Goal: Task Accomplishment & Management: Use online tool/utility

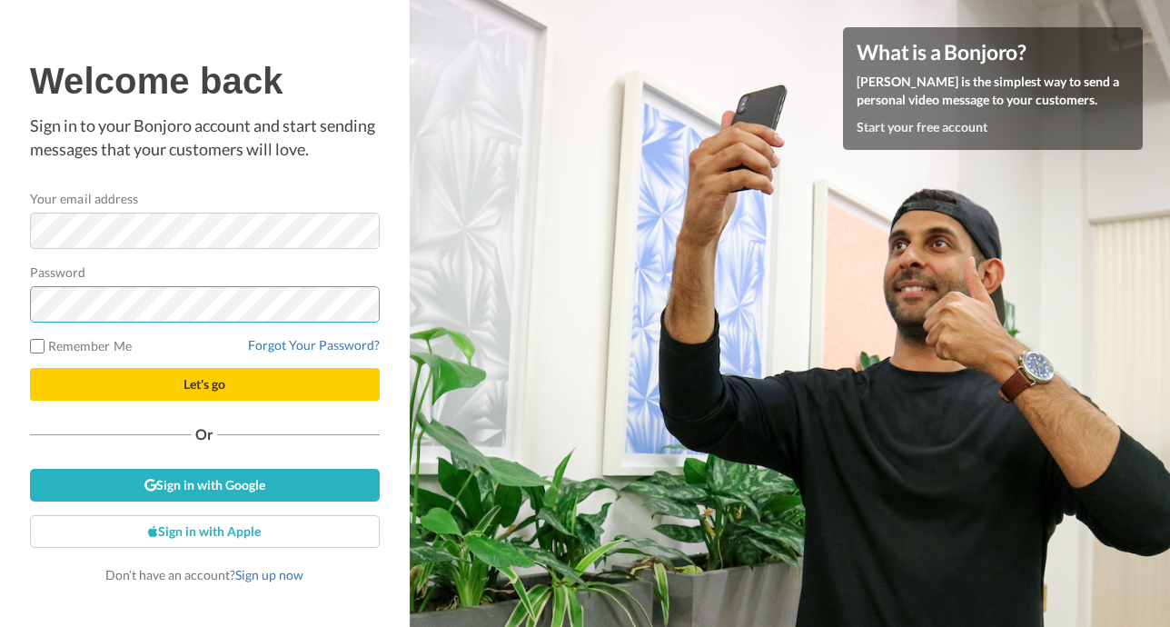
click at [204, 384] on button "Let's go" at bounding box center [205, 384] width 350 height 33
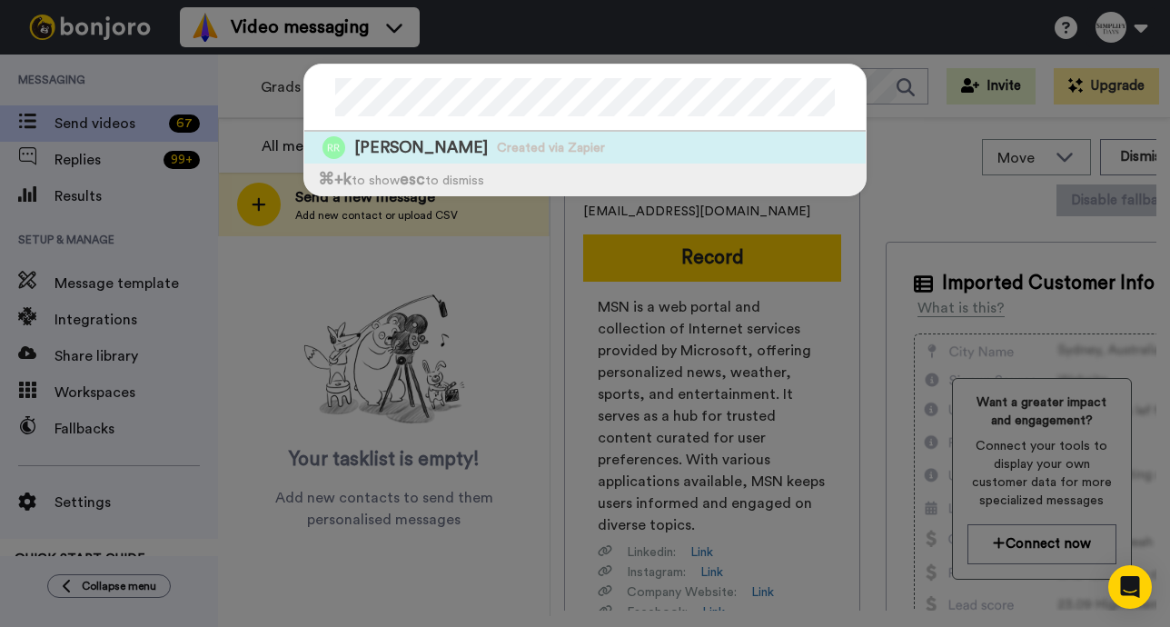
click at [518, 136] on div "[PERSON_NAME] Created via Zapier" at bounding box center [584, 148] width 561 height 32
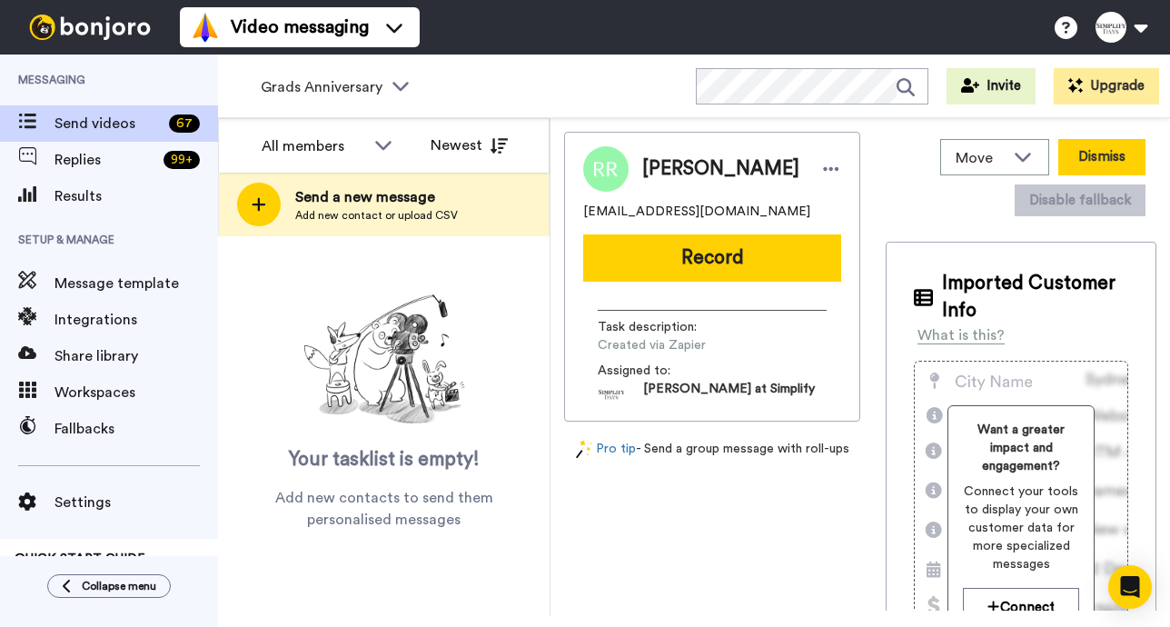
click at [1106, 163] on button "Dismiss" at bounding box center [1101, 157] width 87 height 36
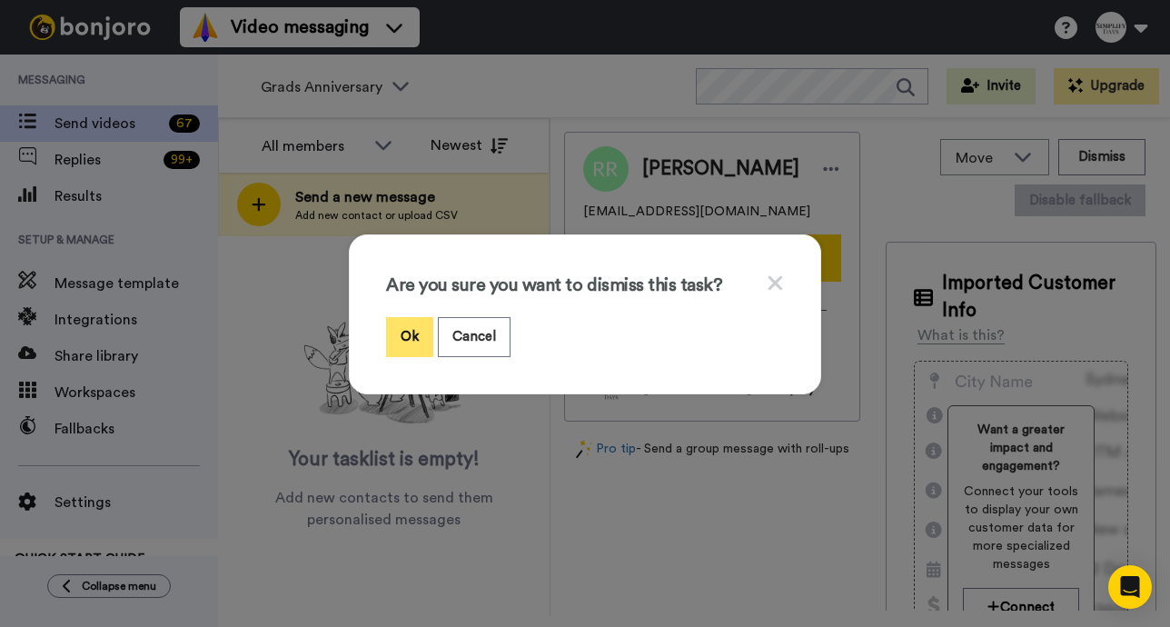
click at [414, 329] on button "Ok" at bounding box center [409, 336] width 47 height 39
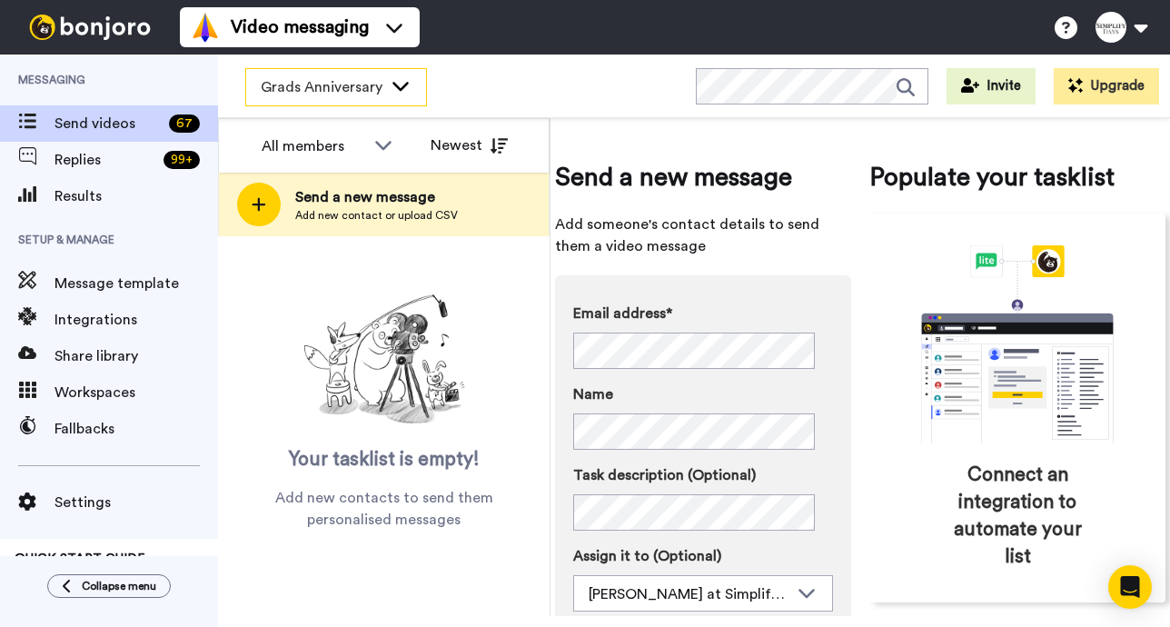
click at [399, 79] on icon at bounding box center [401, 85] width 22 height 18
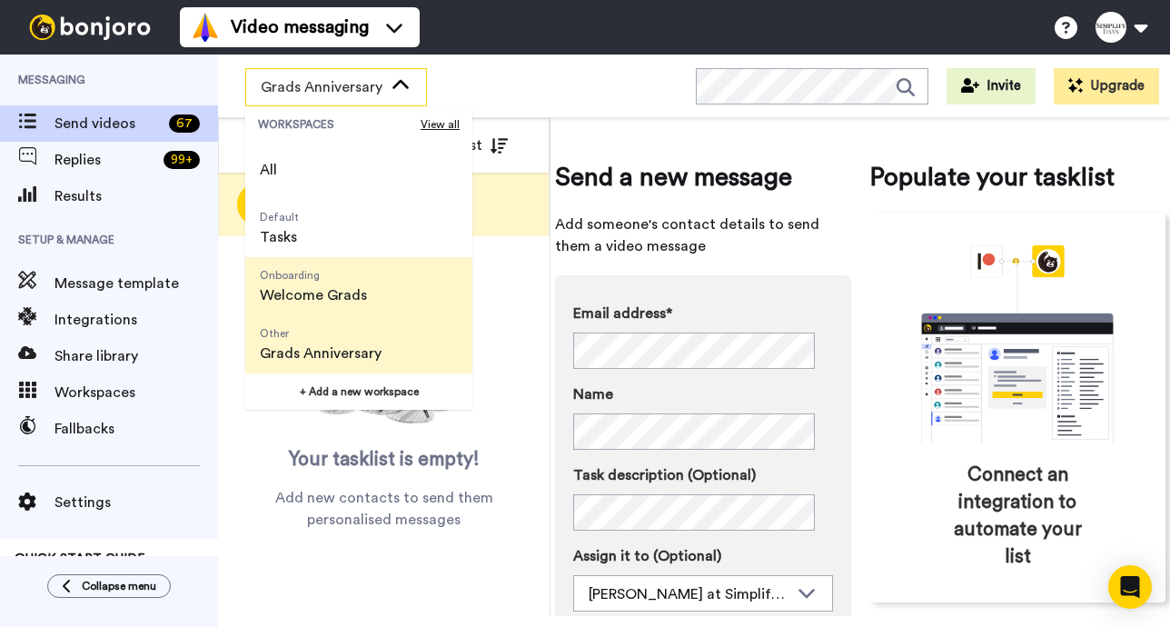
click at [372, 292] on span "Onboarding Welcome Grads" at bounding box center [313, 286] width 136 height 58
